Goal: Task Accomplishment & Management: Manage account settings

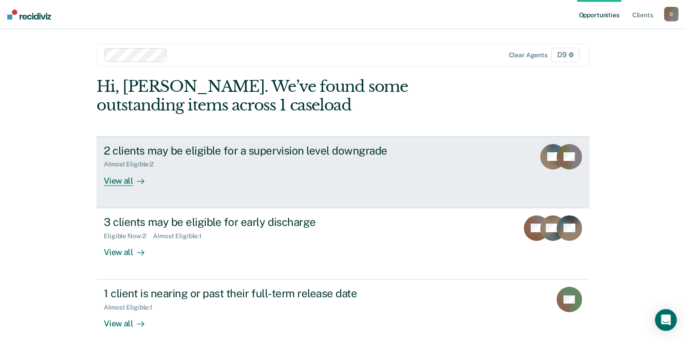
click at [124, 178] on div "View all" at bounding box center [129, 177] width 51 height 18
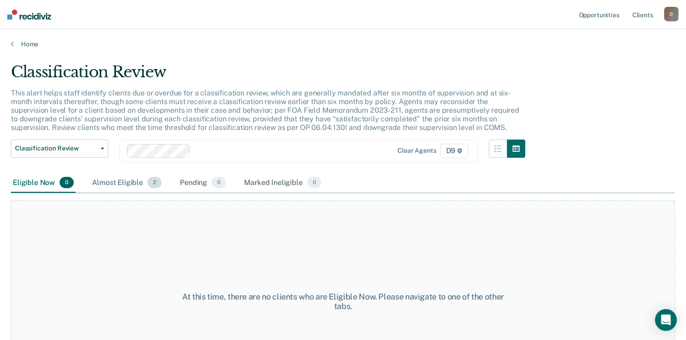
click at [127, 184] on div "Almost Eligible 2" at bounding box center [126, 183] width 73 height 20
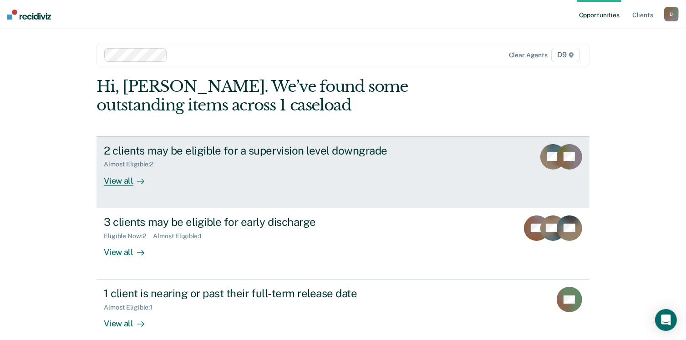
scroll to position [46, 0]
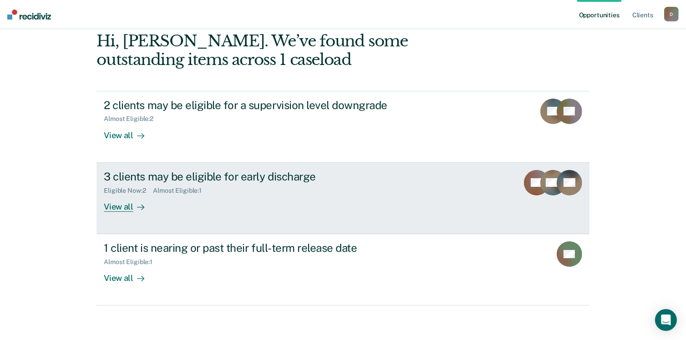
click at [113, 208] on div "View all" at bounding box center [129, 203] width 51 height 18
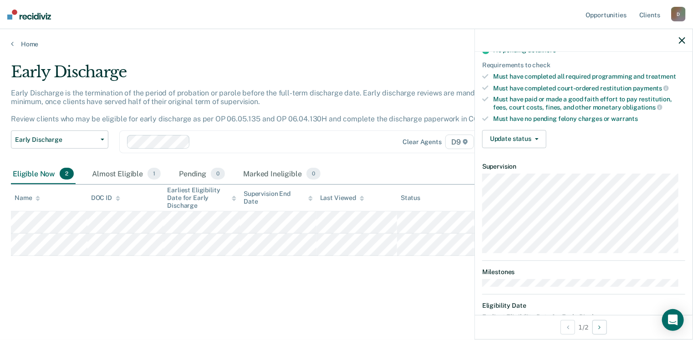
scroll to position [228, 0]
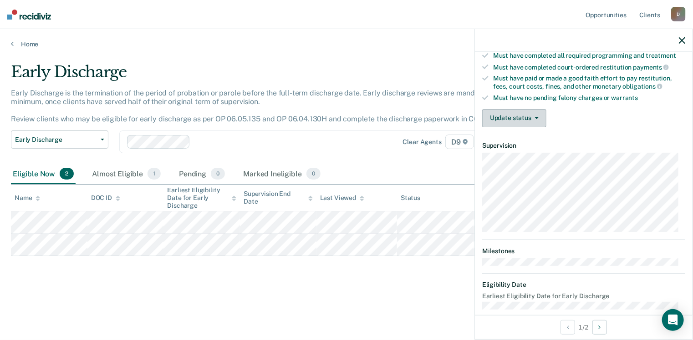
click at [524, 114] on button "Update status" at bounding box center [514, 118] width 64 height 18
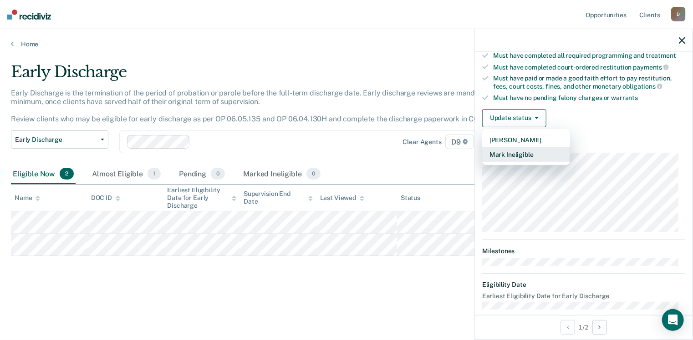
click at [512, 153] on button "Mark Ineligible" at bounding box center [526, 154] width 88 height 15
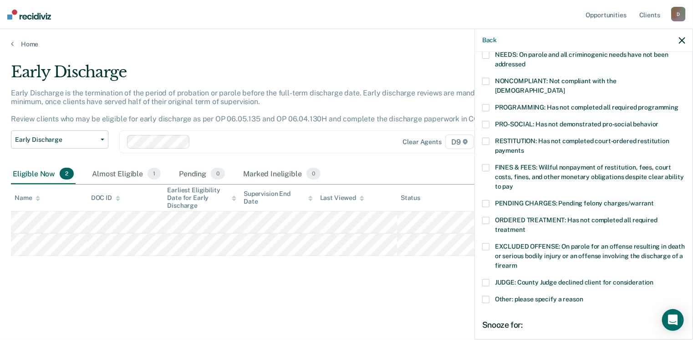
scroll to position [137, 0]
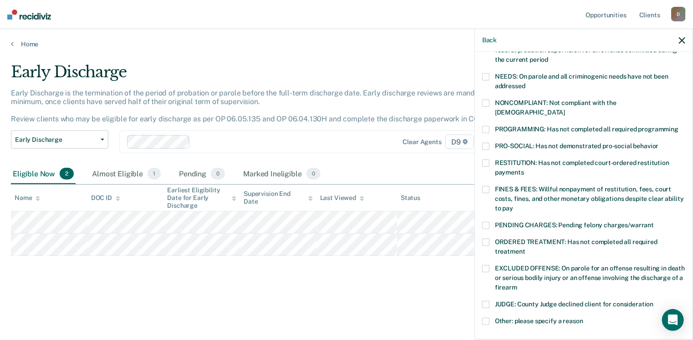
click at [487, 103] on span at bounding box center [485, 103] width 7 height 7
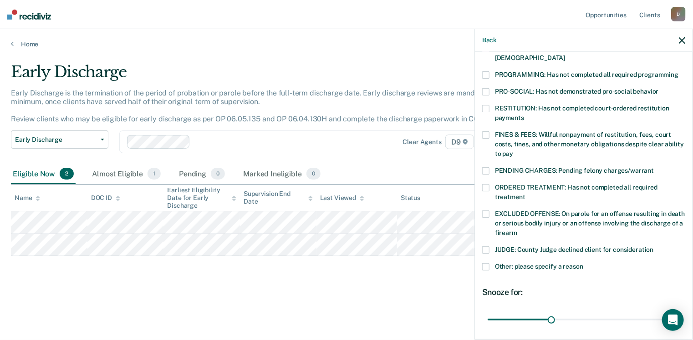
scroll to position [250, 0]
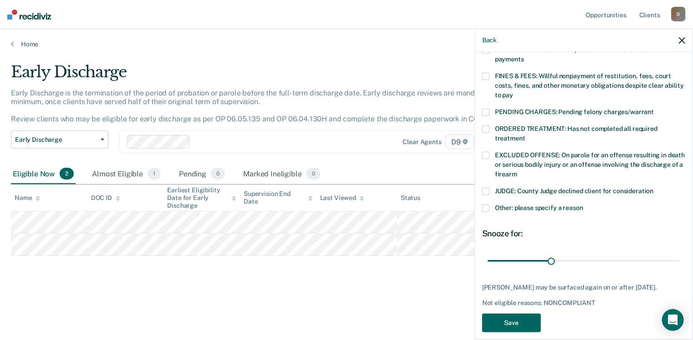
click at [520, 314] on button "Save" at bounding box center [511, 323] width 59 height 19
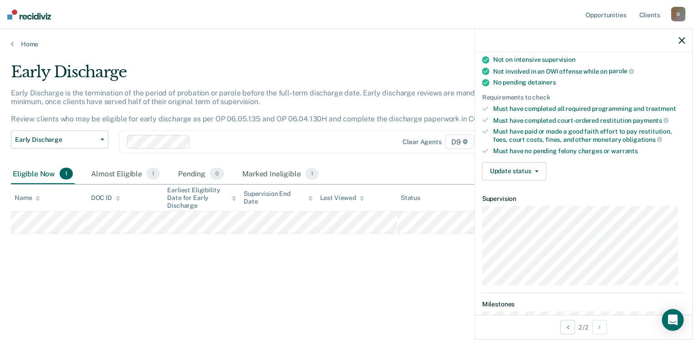
scroll to position [190, 0]
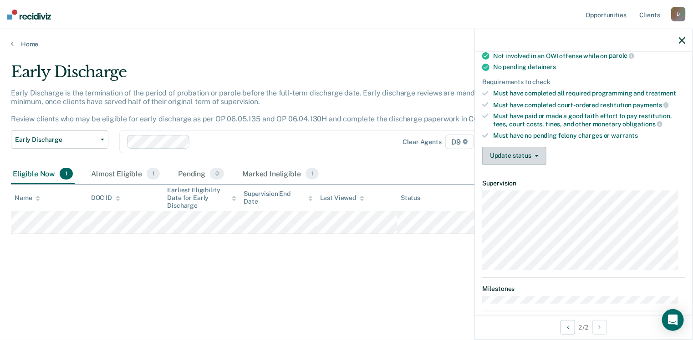
click at [515, 147] on button "Update status" at bounding box center [514, 156] width 64 height 18
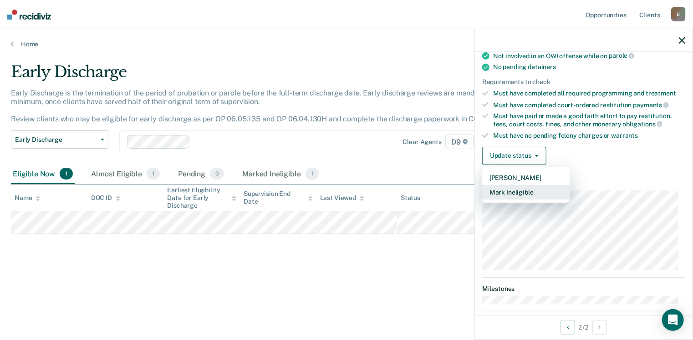
click at [513, 186] on button "Mark Ineligible" at bounding box center [526, 192] width 88 height 15
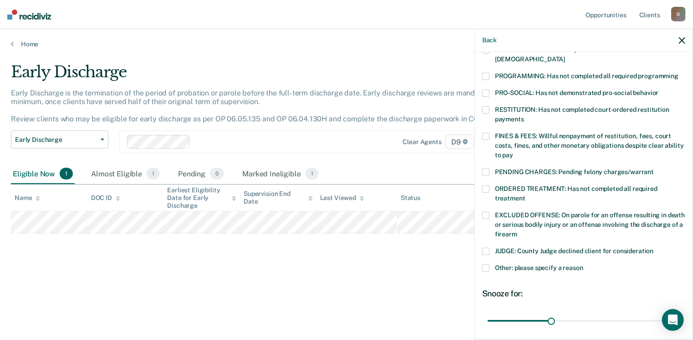
scroll to position [235, 0]
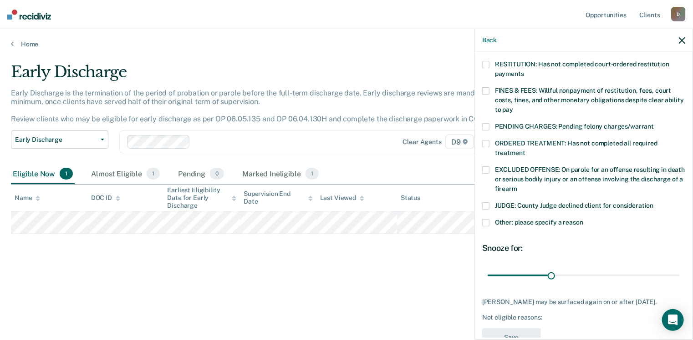
click at [485, 219] on span at bounding box center [485, 222] width 7 height 7
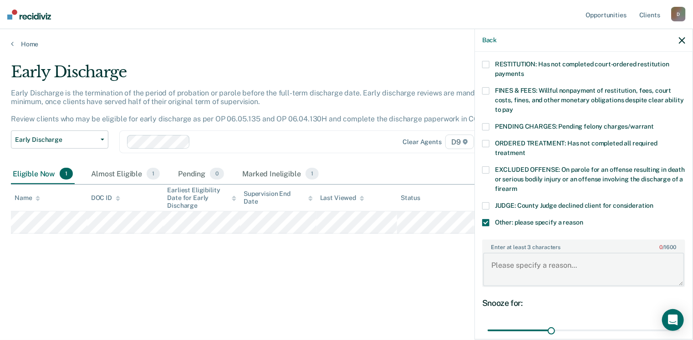
click at [533, 259] on textarea "Enter at least 3 characters 0 / 1600" at bounding box center [583, 270] width 201 height 34
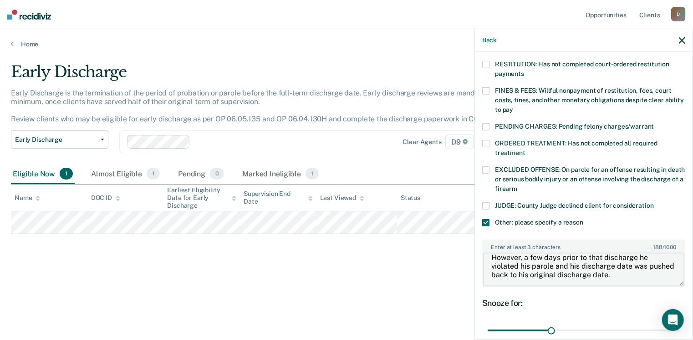
scroll to position [17, 0]
type textarea "Parolee was previously granted an early discharge. However, a few days prior to…"
drag, startPoint x: 547, startPoint y: 317, endPoint x: 688, endPoint y: 310, distance: 141.3
type input "90"
click at [680, 323] on input "range" at bounding box center [583, 331] width 192 height 16
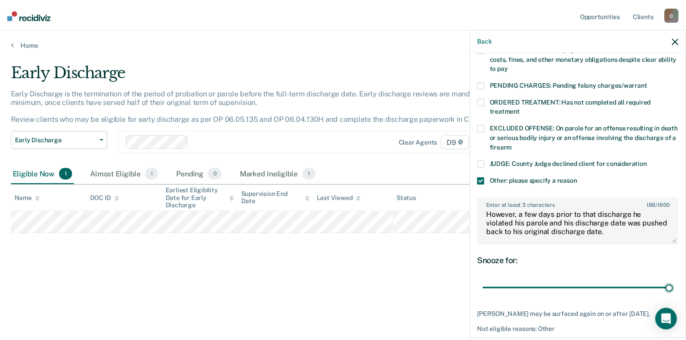
scroll to position [312, 0]
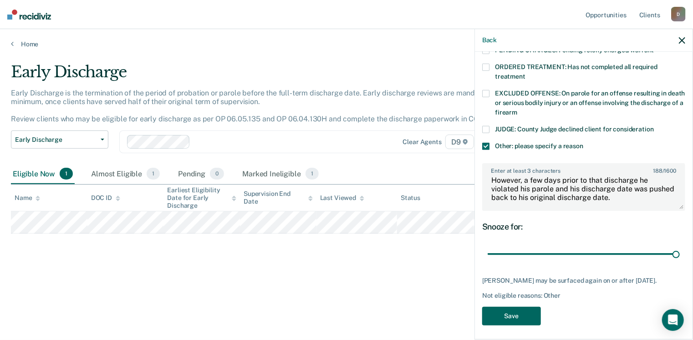
click at [515, 311] on button "Save" at bounding box center [511, 316] width 59 height 19
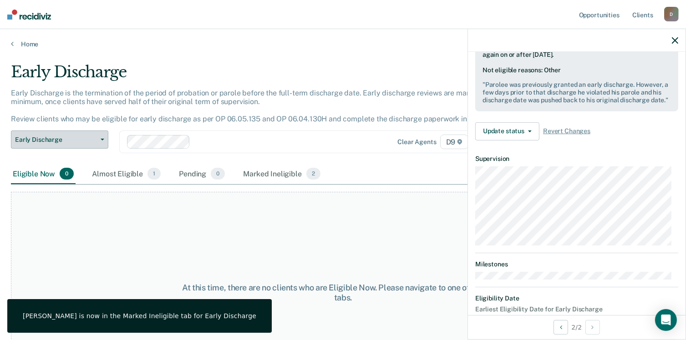
click at [72, 139] on span "Early Discharge" at bounding box center [56, 140] width 82 height 8
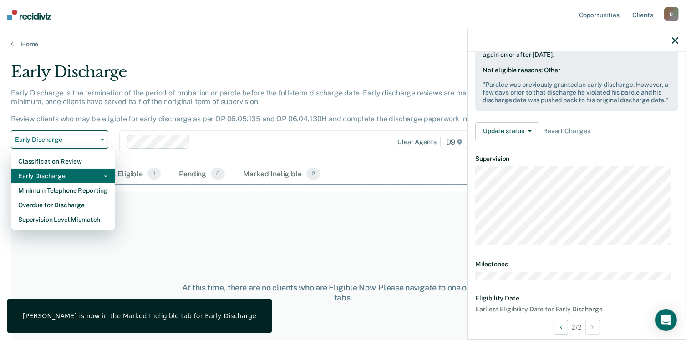
click at [58, 175] on div "Early Discharge" at bounding box center [63, 176] width 90 height 15
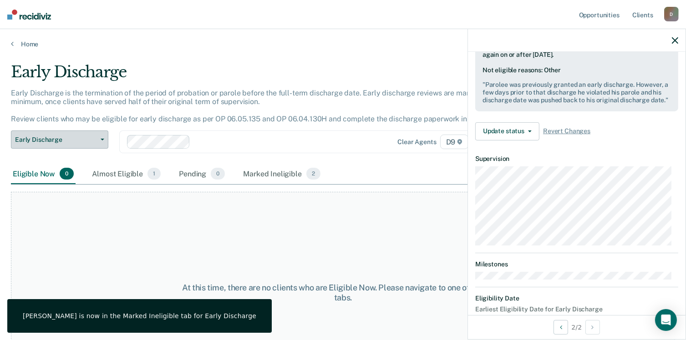
click at [58, 140] on span "Early Discharge" at bounding box center [56, 140] width 82 height 8
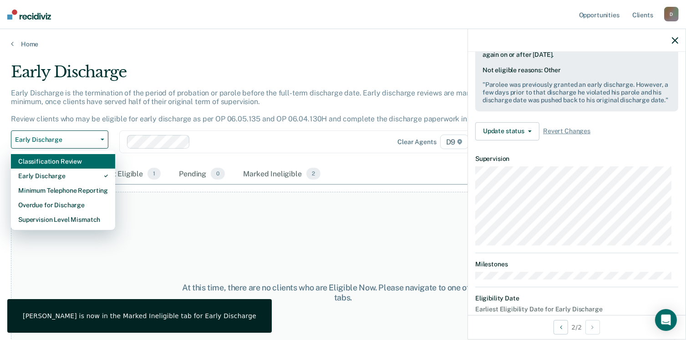
click at [47, 162] on div "Classification Review" at bounding box center [63, 161] width 90 height 15
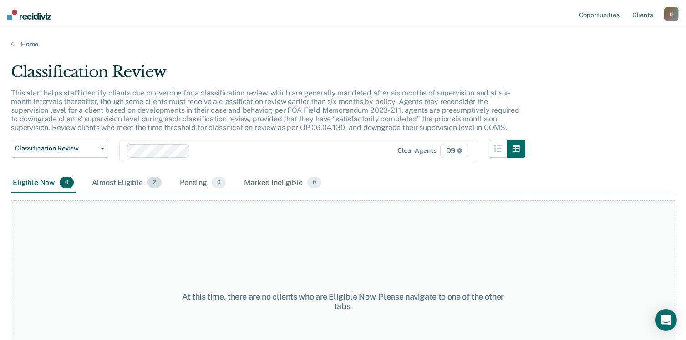
click at [107, 181] on div "Almost Eligible 2" at bounding box center [126, 183] width 73 height 20
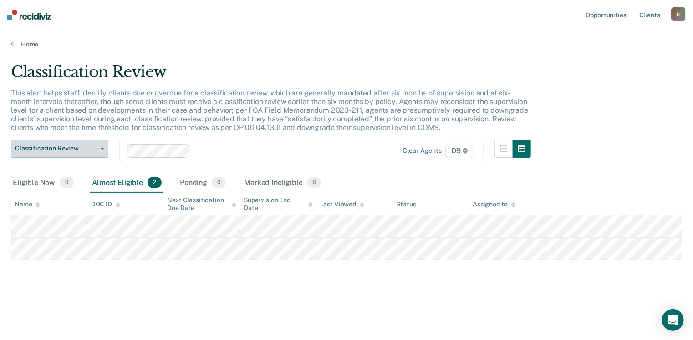
click at [101, 147] on button "Classification Review" at bounding box center [59, 149] width 97 height 18
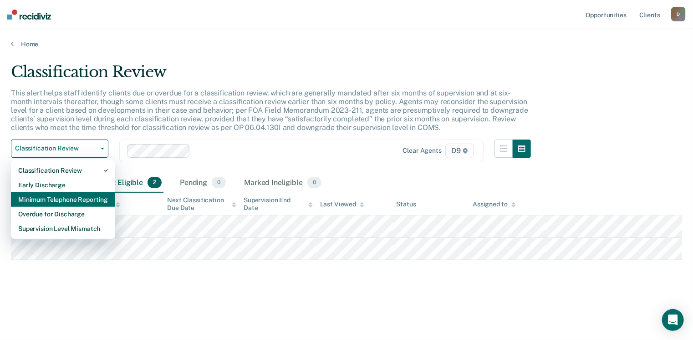
click at [66, 197] on div "Minimum Telephone Reporting" at bounding box center [63, 200] width 90 height 15
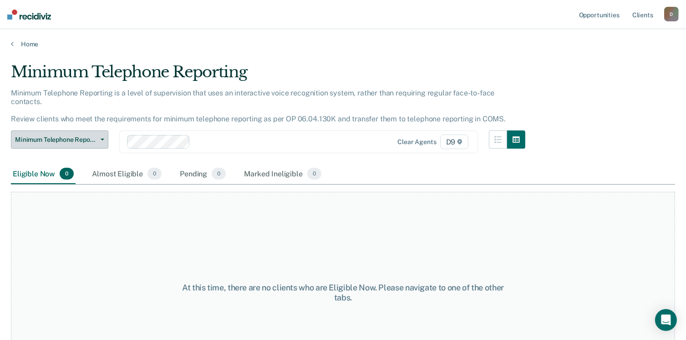
click at [102, 131] on button "Minimum Telephone Reporting" at bounding box center [59, 140] width 97 height 18
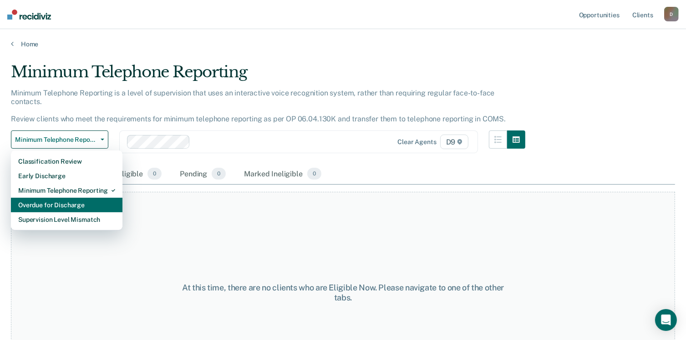
click at [67, 198] on div "Overdue for Discharge" at bounding box center [66, 205] width 97 height 15
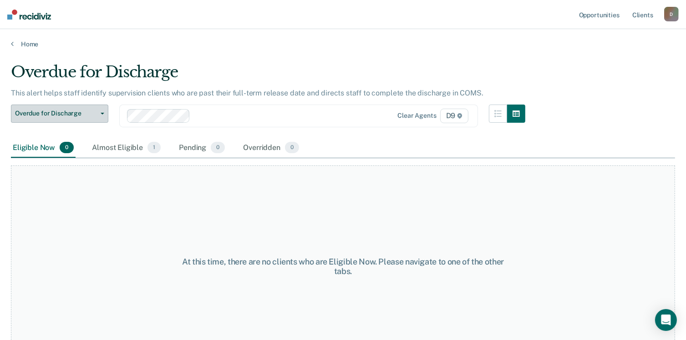
click at [101, 114] on icon "button" at bounding box center [103, 114] width 4 height 2
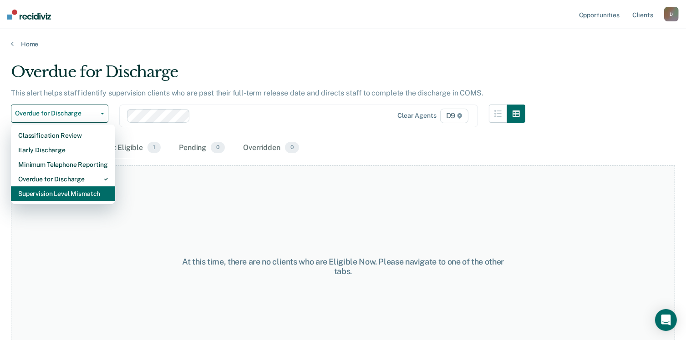
click at [61, 195] on div "Supervision Level Mismatch" at bounding box center [63, 194] width 90 height 15
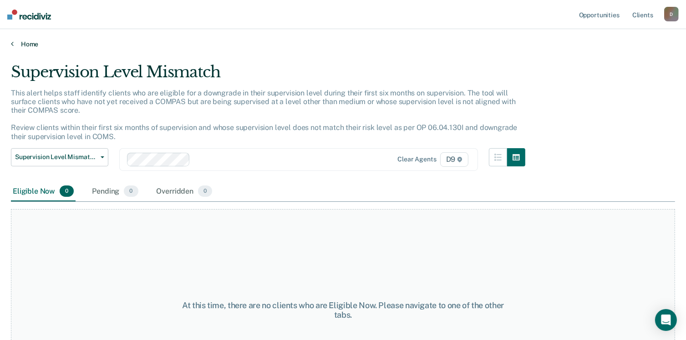
click at [28, 43] on link "Home" at bounding box center [343, 44] width 664 height 8
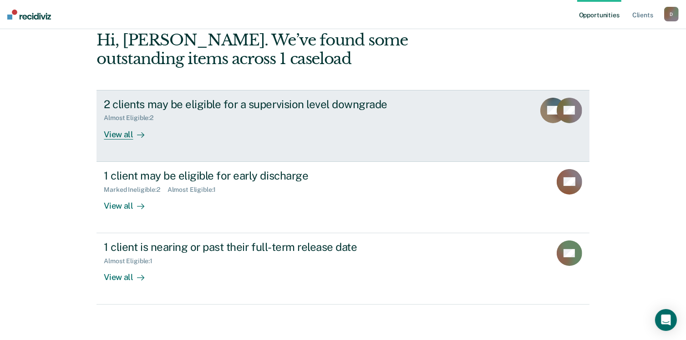
scroll to position [47, 0]
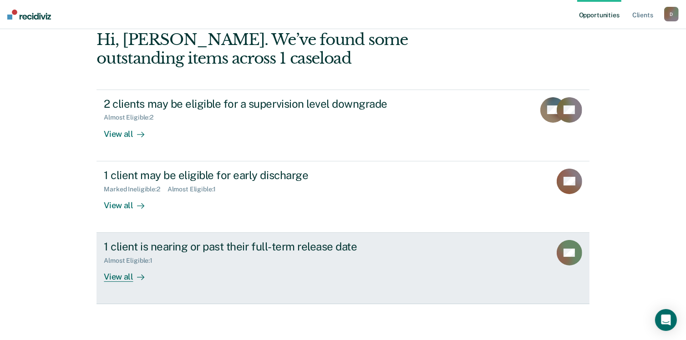
click at [119, 274] on div "View all" at bounding box center [129, 274] width 51 height 18
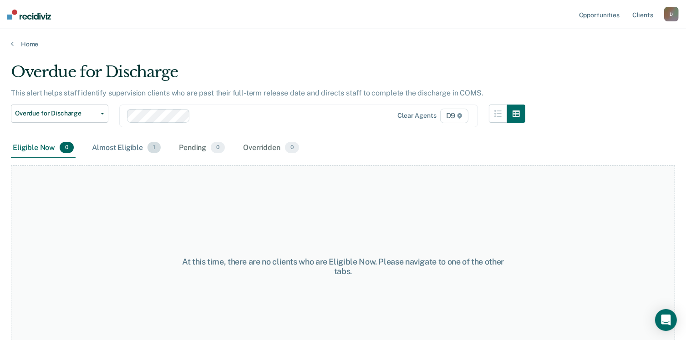
click at [123, 146] on div "Almost Eligible 1" at bounding box center [126, 148] width 72 height 20
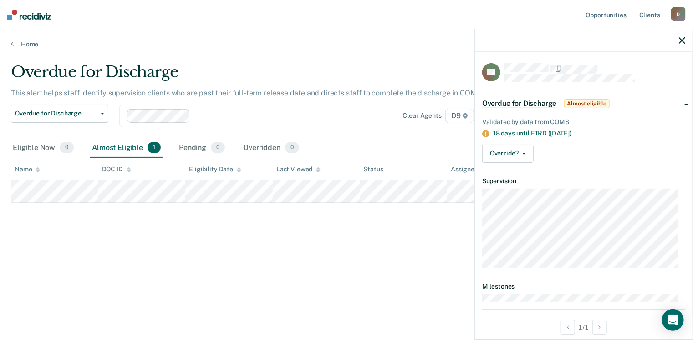
click at [139, 246] on div "Overdue for Discharge This alert helps staff identify supervision clients who a…" at bounding box center [346, 167] width 671 height 209
click at [279, 268] on div "Overdue for Discharge This alert helps staff identify supervision clients who a…" at bounding box center [346, 167] width 671 height 209
click at [101, 110] on button "Overdue for Discharge" at bounding box center [59, 114] width 97 height 18
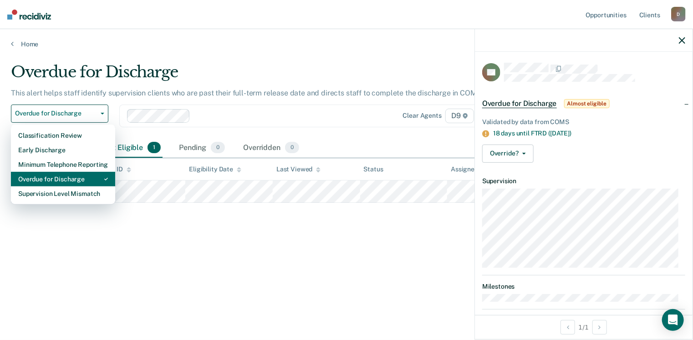
click at [50, 177] on div "Overdue for Discharge" at bounding box center [63, 179] width 90 height 15
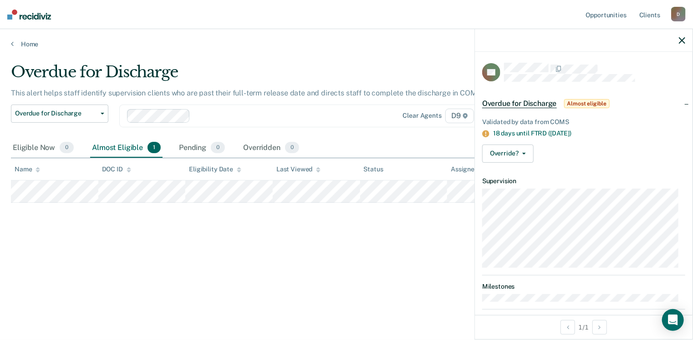
click at [684, 41] on icon "button" at bounding box center [682, 40] width 6 height 6
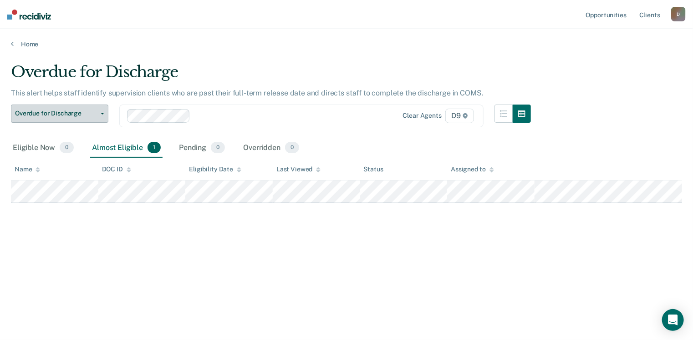
click at [102, 111] on button "Overdue for Discharge" at bounding box center [59, 114] width 97 height 18
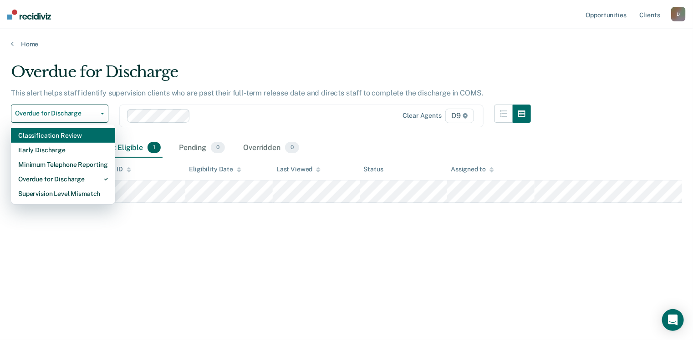
click at [71, 132] on div "Classification Review" at bounding box center [63, 135] width 90 height 15
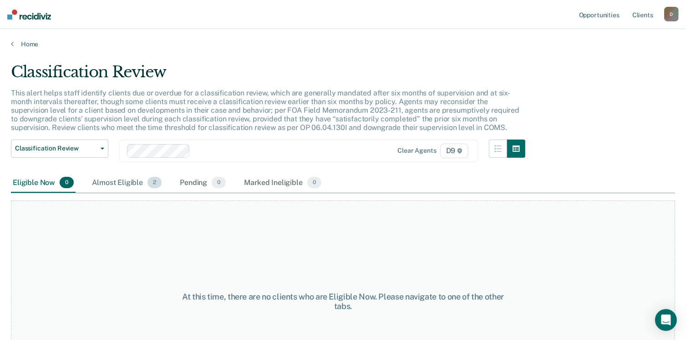
click at [100, 180] on div "Almost Eligible 2" at bounding box center [126, 183] width 73 height 20
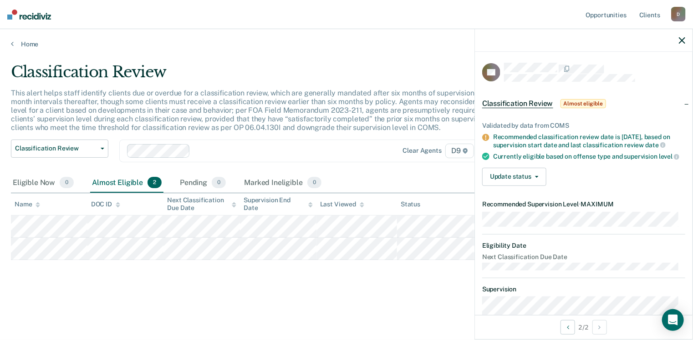
click at [685, 40] on div at bounding box center [584, 40] width 218 height 23
click at [681, 41] on icon "button" at bounding box center [682, 40] width 6 height 6
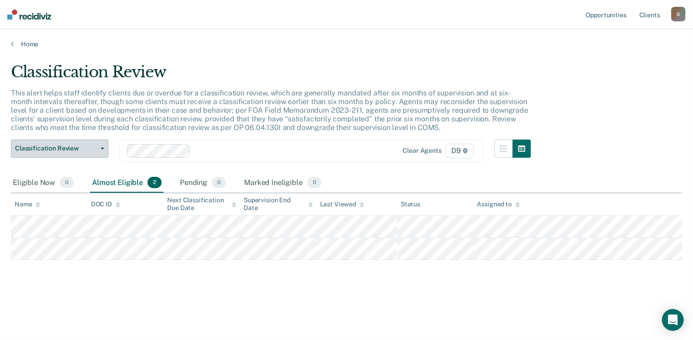
click at [99, 146] on button "Classification Review" at bounding box center [59, 149] width 97 height 18
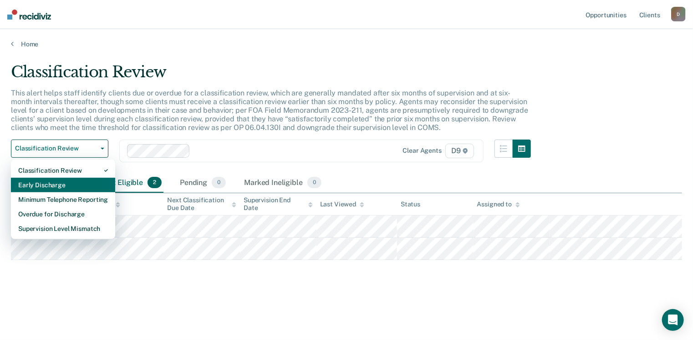
click at [75, 182] on div "Early Discharge" at bounding box center [63, 185] width 90 height 15
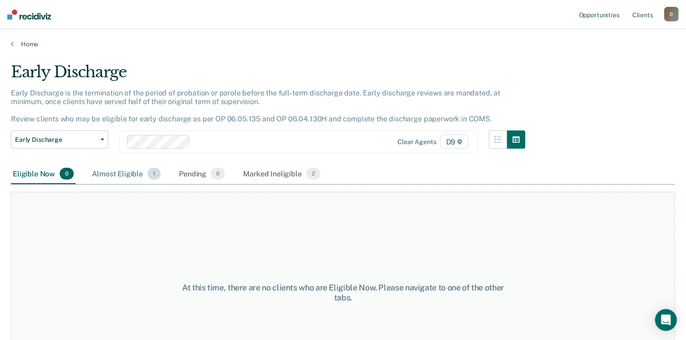
click at [100, 172] on div "Almost Eligible 1" at bounding box center [126, 174] width 72 height 20
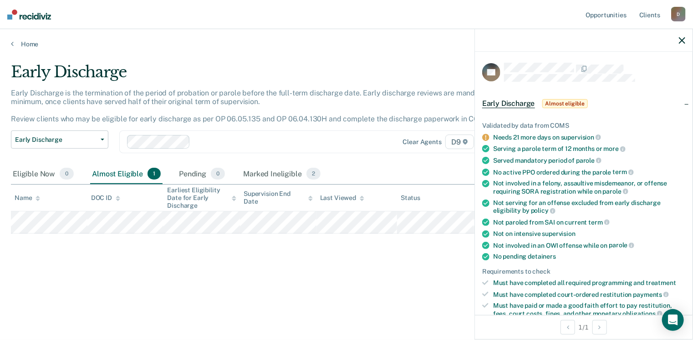
click at [269, 277] on div "Early Discharge Early Discharge is the termination of the period of probation o…" at bounding box center [346, 182] width 671 height 239
